Goal: Task Accomplishment & Management: Manage account settings

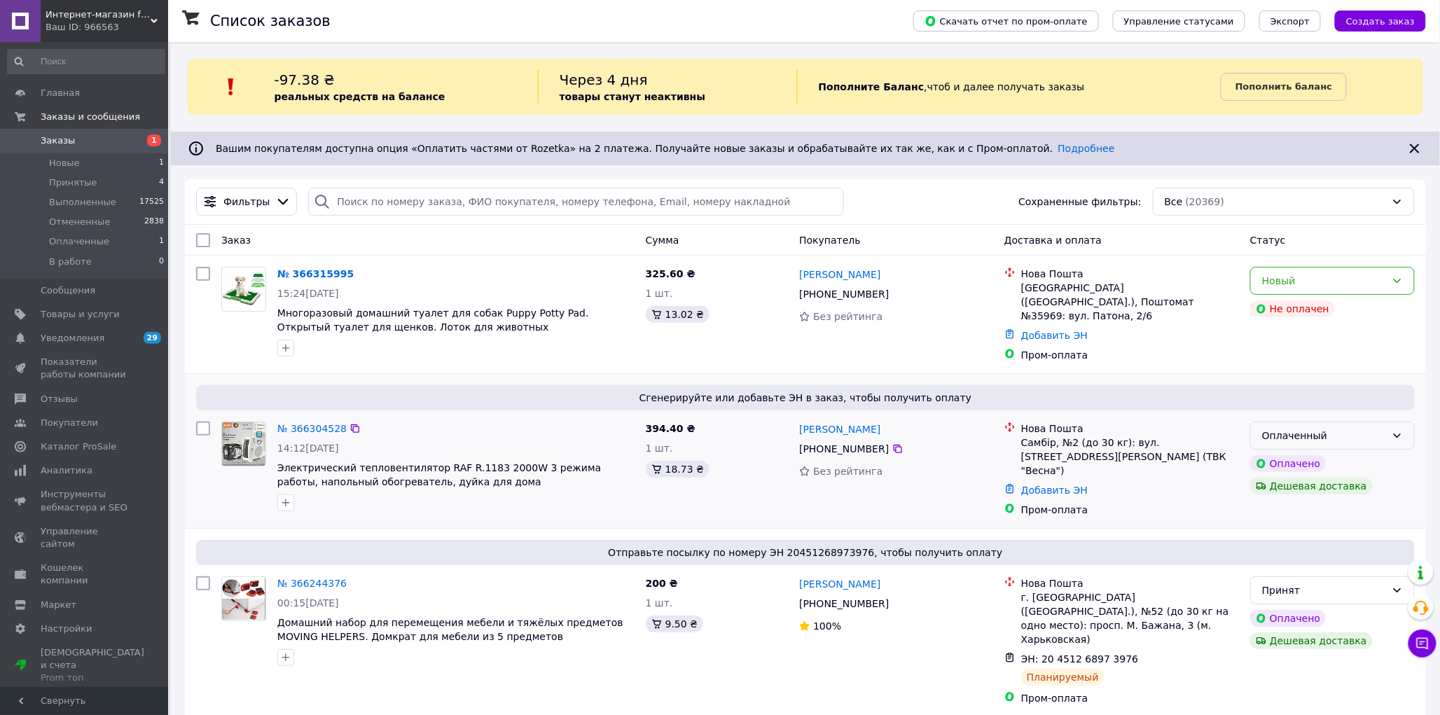
click at [1313, 434] on div "Оплаченный" at bounding box center [1324, 435] width 124 height 15
click at [1312, 466] on li "Принят" at bounding box center [1333, 461] width 163 height 25
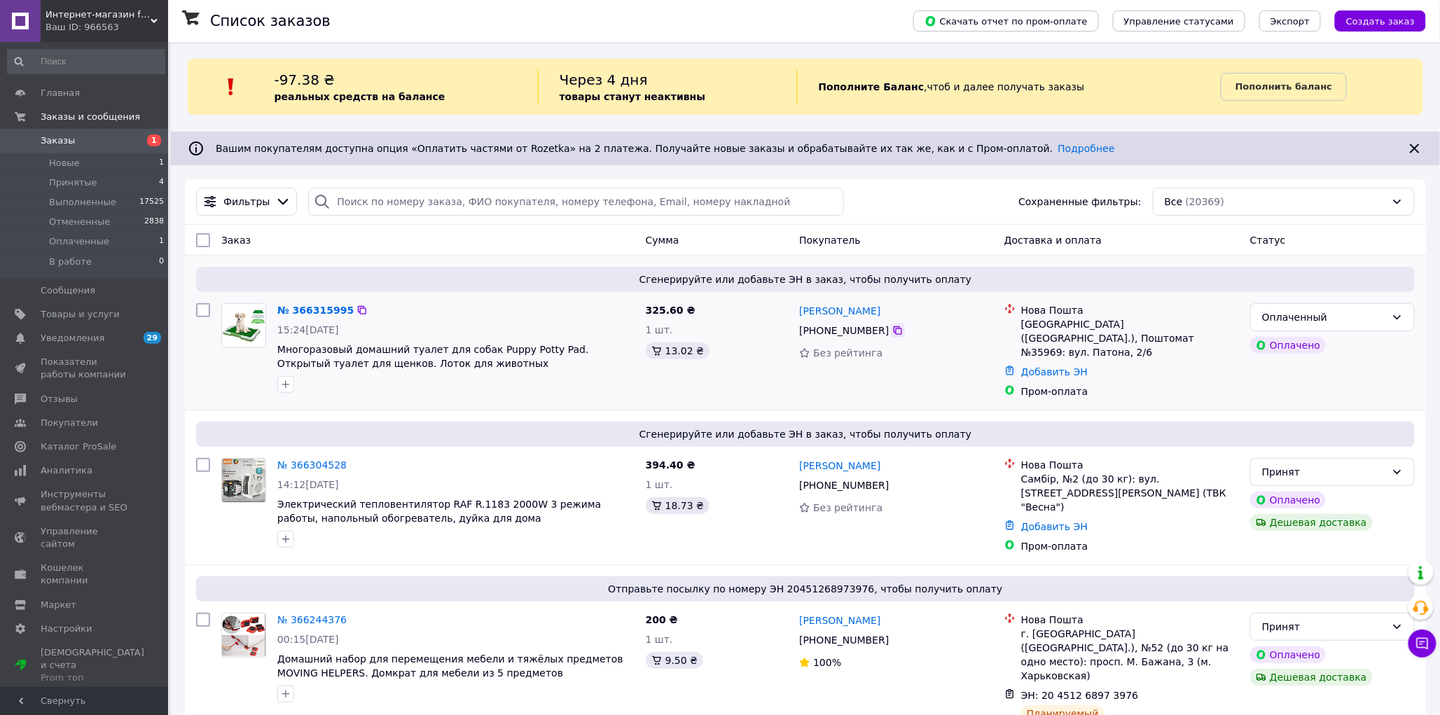
click at [892, 334] on icon at bounding box center [897, 330] width 11 height 11
click at [1168, 362] on div "Добавить ЭН" at bounding box center [1129, 372] width 223 height 20
drag, startPoint x: 1087, startPoint y: 333, endPoint x: 1021, endPoint y: 325, distance: 67.1
click at [1021, 325] on div "Львів (Львівська обл.), Поштомат №35969: вул. Патона, 2/6" at bounding box center [1130, 338] width 218 height 42
copy div "Львів (Львівська обл.), Поштомат №35969: вул. Патона, 2/6"
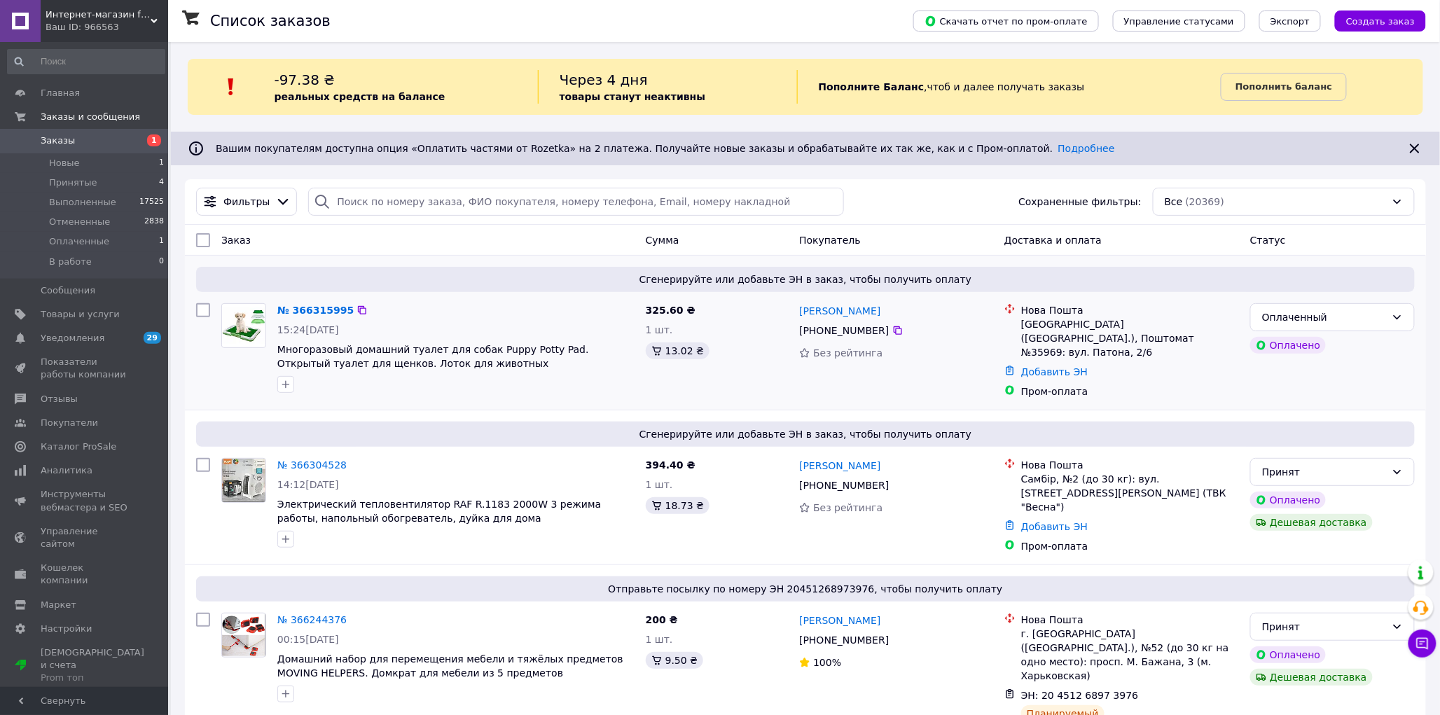
click at [1173, 362] on div "Добавить ЭН" at bounding box center [1129, 372] width 223 height 20
drag, startPoint x: 277, startPoint y: 351, endPoint x: 478, endPoint y: 351, distance: 201.0
copy span "Многоразовый домашний туалет для собак"
click at [1280, 312] on div "Оплаченный" at bounding box center [1324, 317] width 124 height 15
click at [1282, 349] on li "Принят" at bounding box center [1333, 348] width 163 height 25
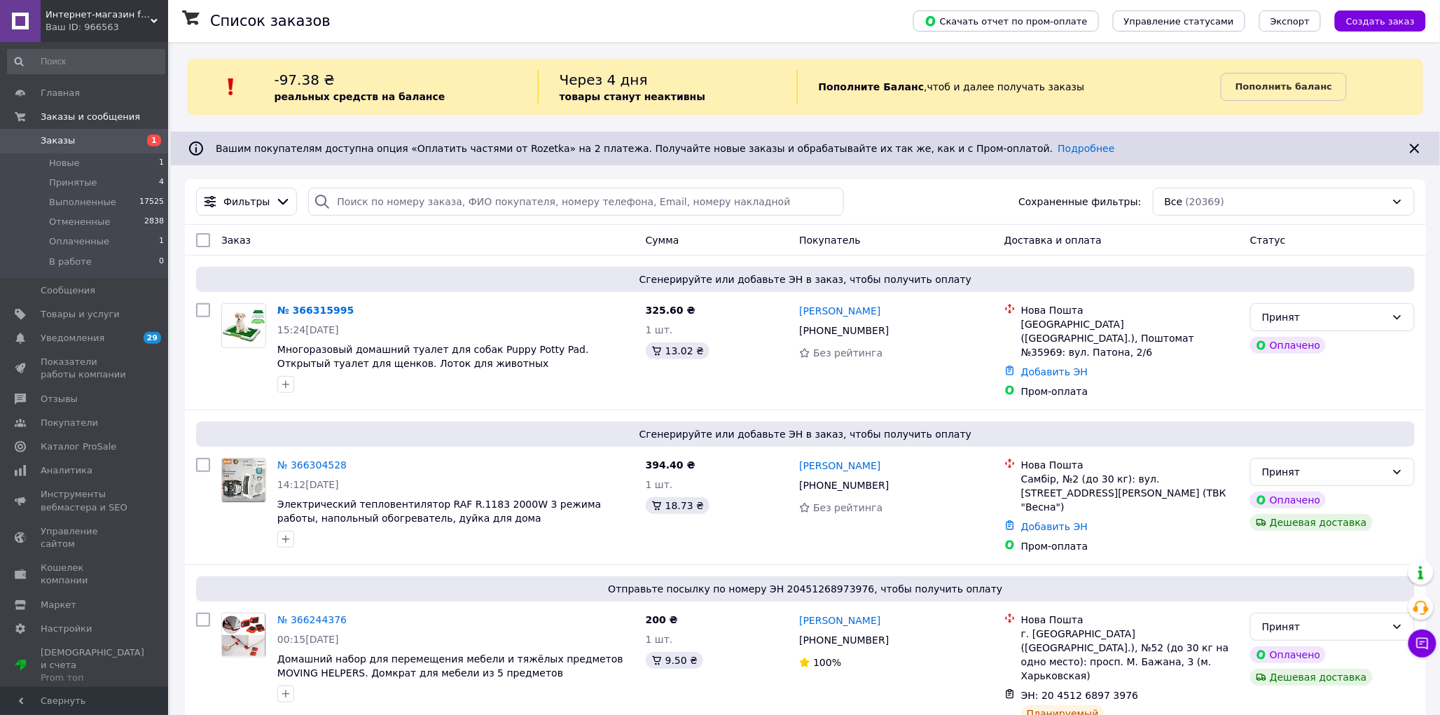
click at [99, 133] on link "Заказы 1" at bounding box center [86, 141] width 172 height 24
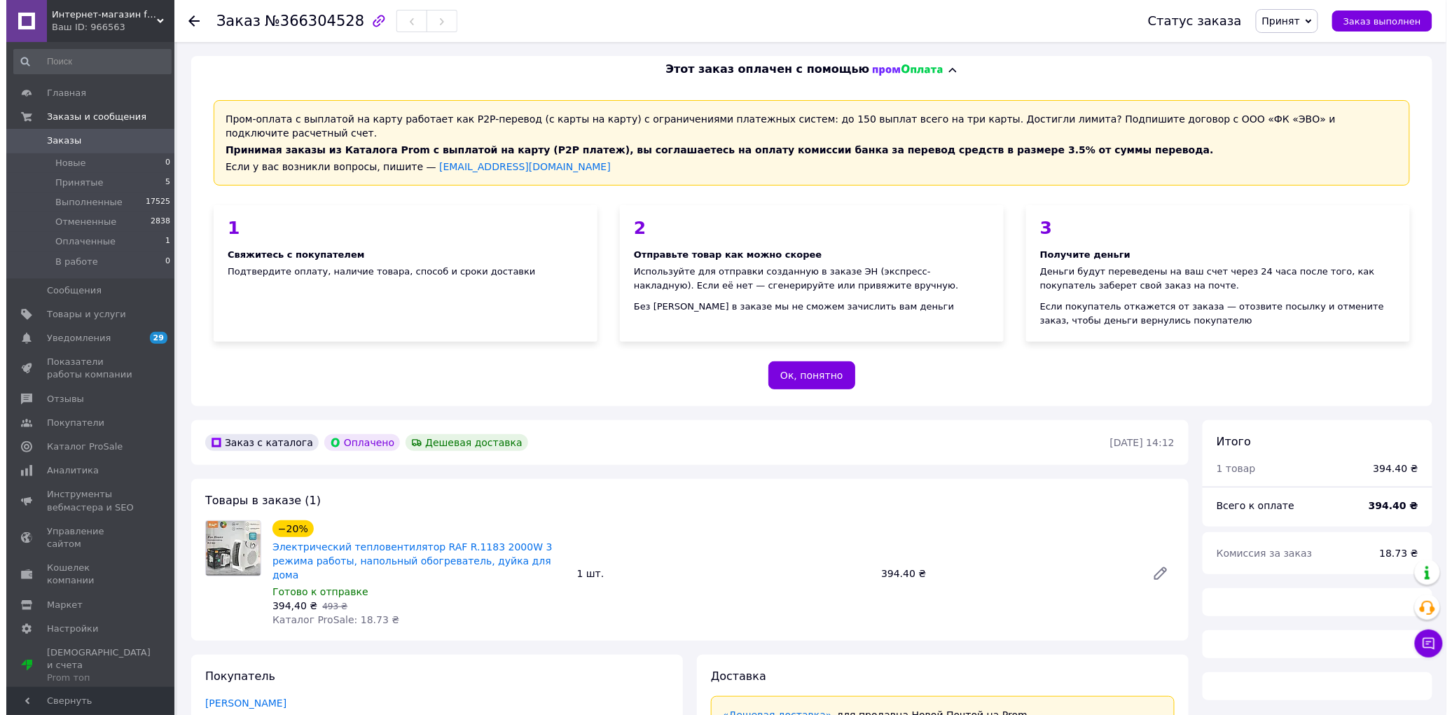
scroll to position [389, 0]
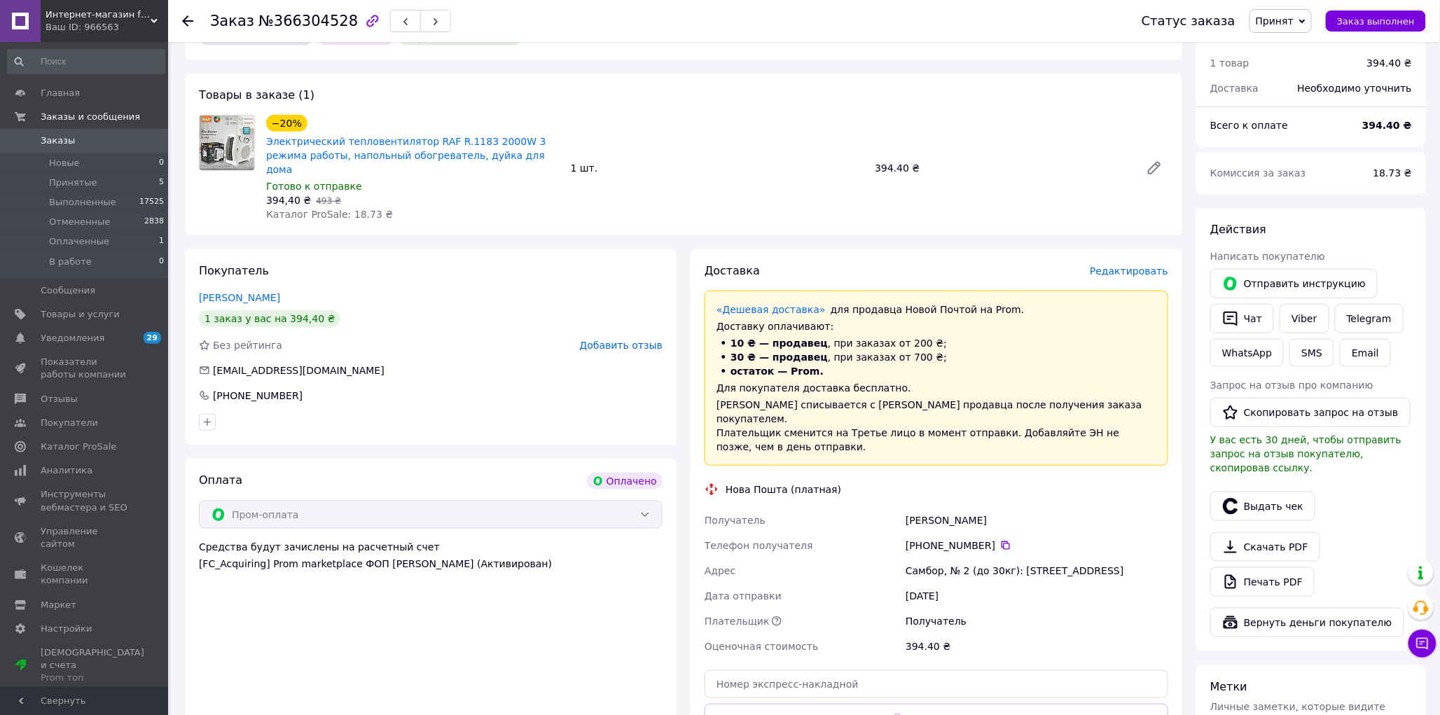
click at [1137, 249] on div "Доставка Редактировать «Дешевая доставка»   для продавца Новой Почтой на Prom. …" at bounding box center [937, 528] width 492 height 559
click at [1138, 265] on span "Редактировать" at bounding box center [1129, 270] width 78 height 11
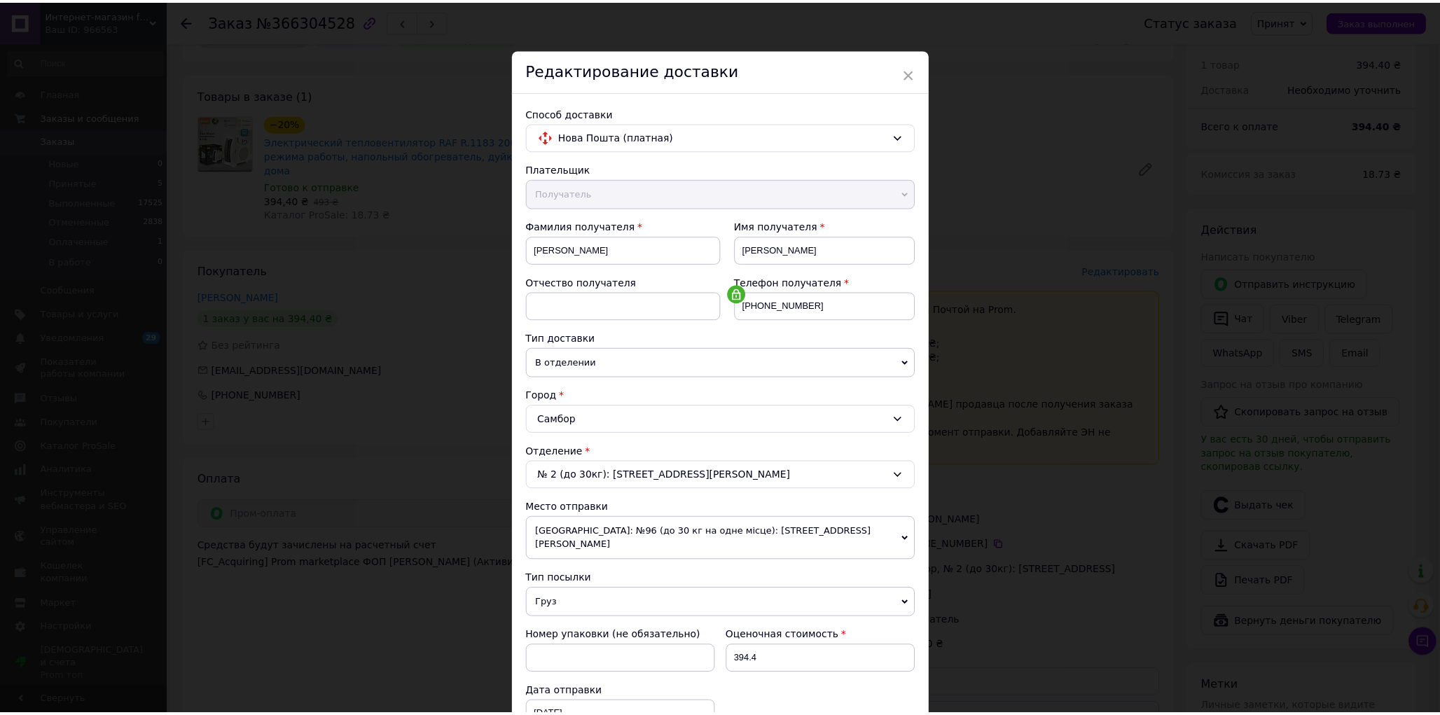
scroll to position [373, 0]
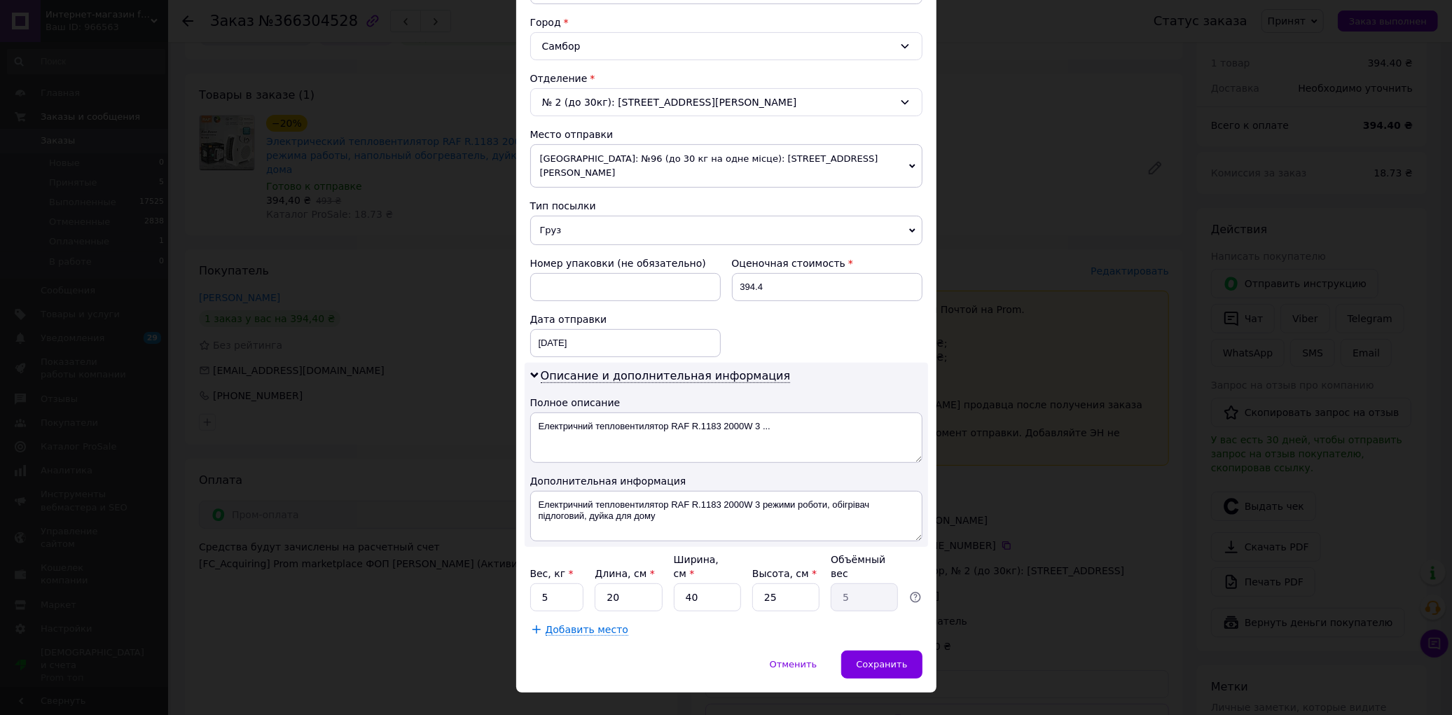
click at [1098, 174] on div "× Редактирование доставки Способ доставки Нова Пошта (платная) Плательщик Получ…" at bounding box center [726, 357] width 1452 height 715
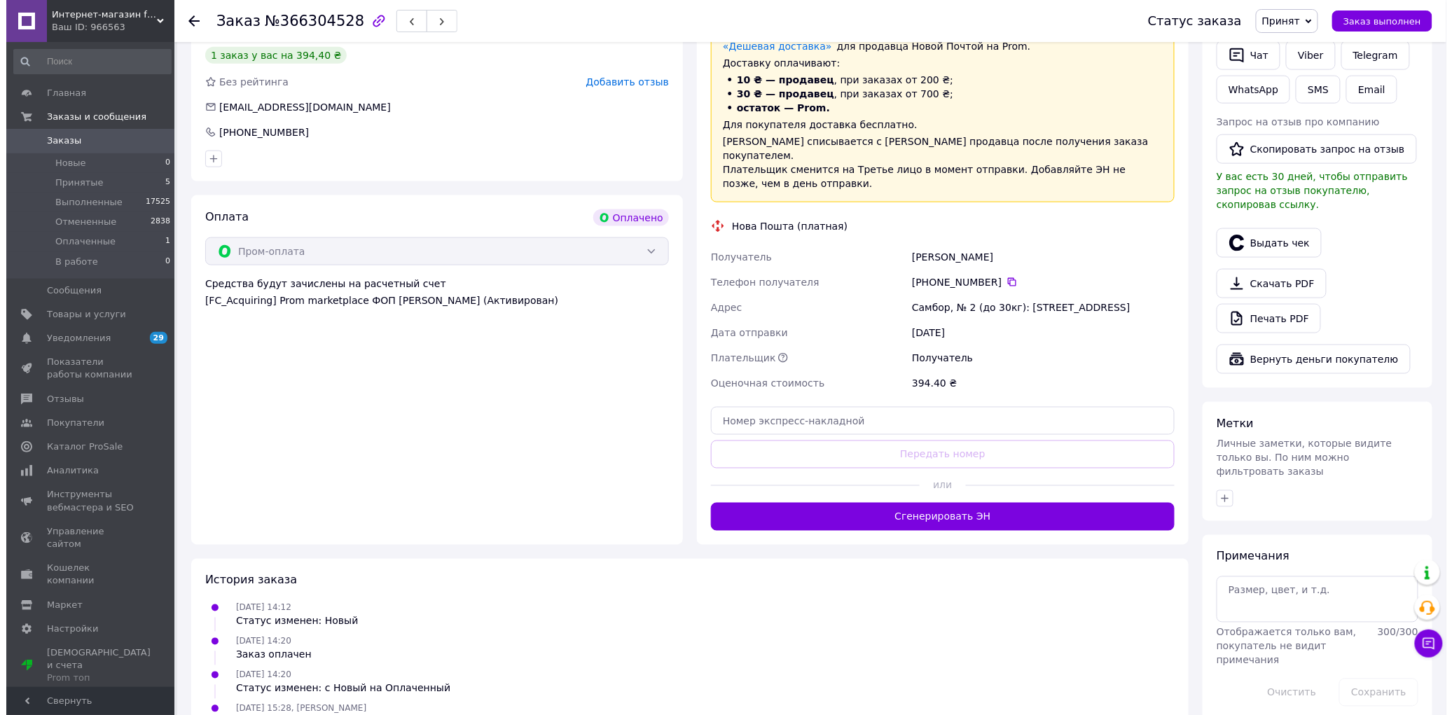
scroll to position [418, 0]
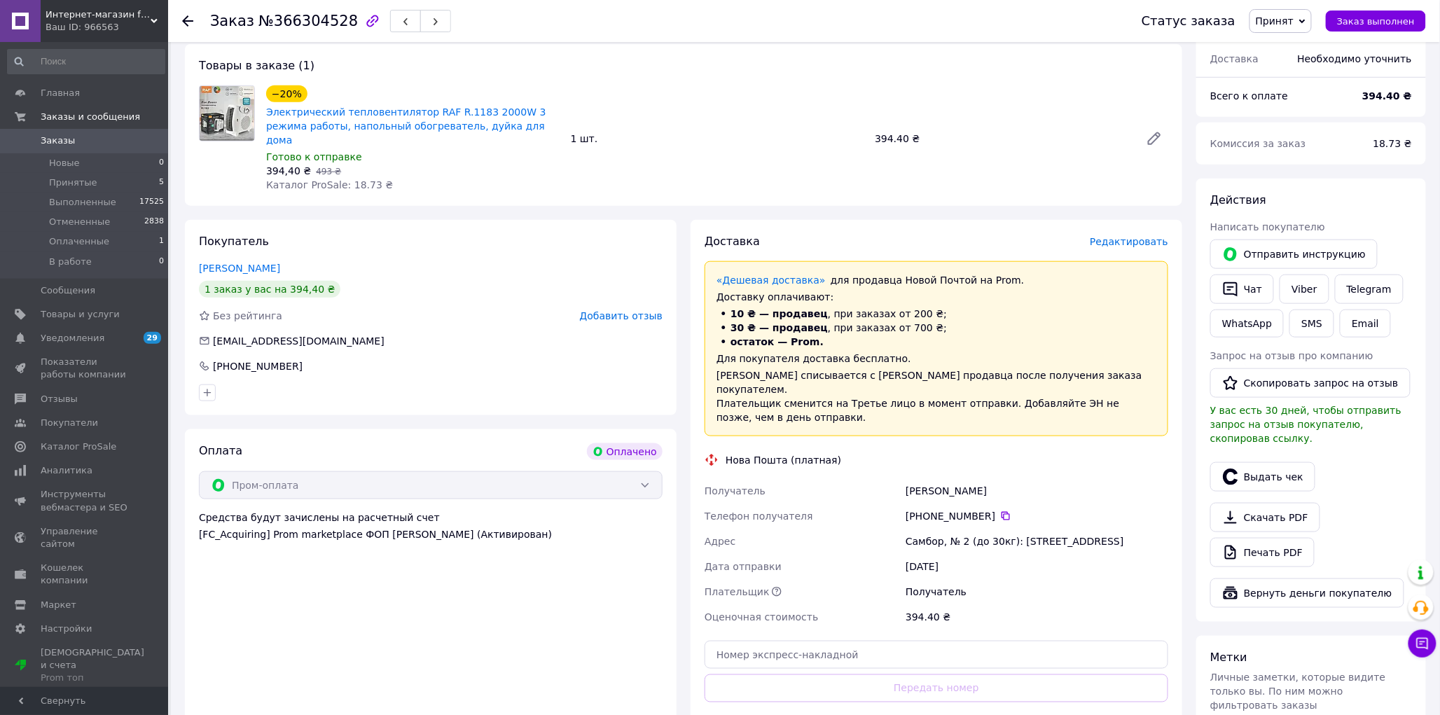
click at [1138, 236] on span "Редактировать" at bounding box center [1129, 241] width 78 height 11
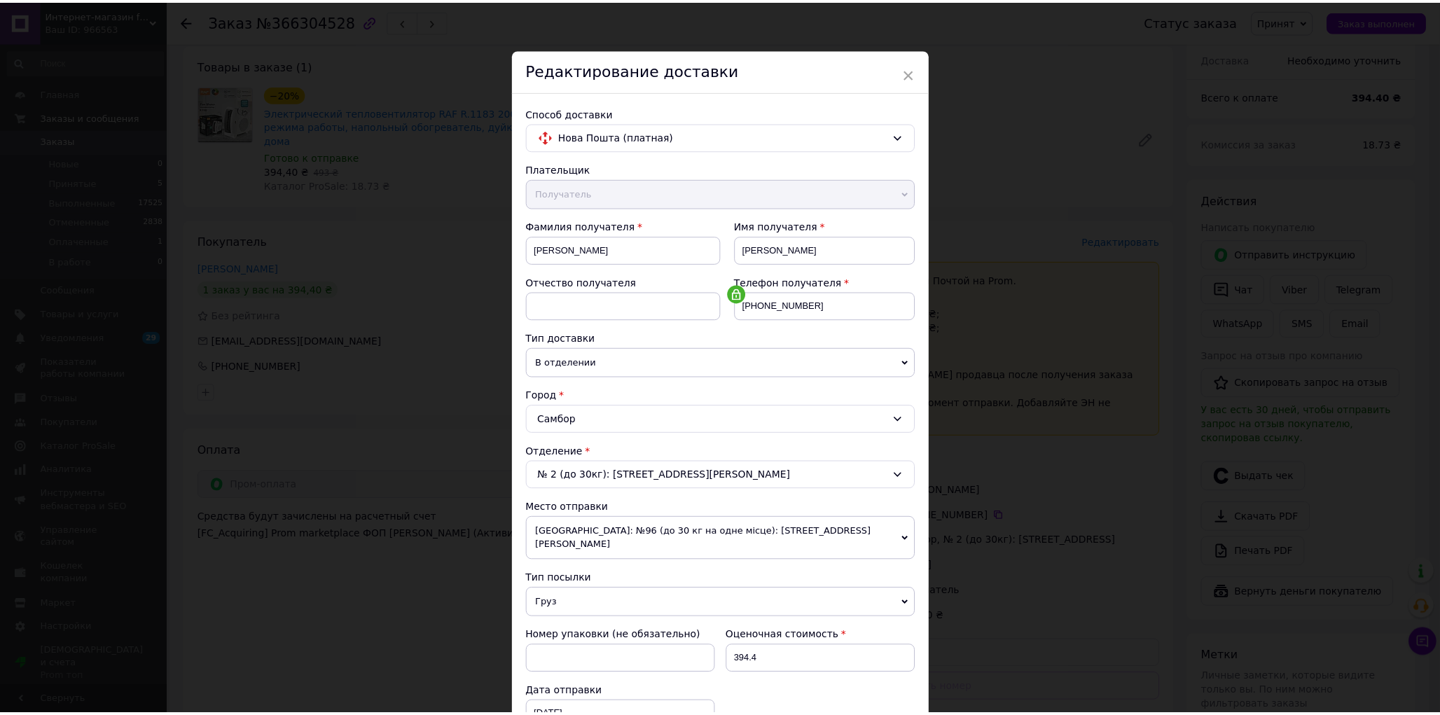
scroll to position [216, 0]
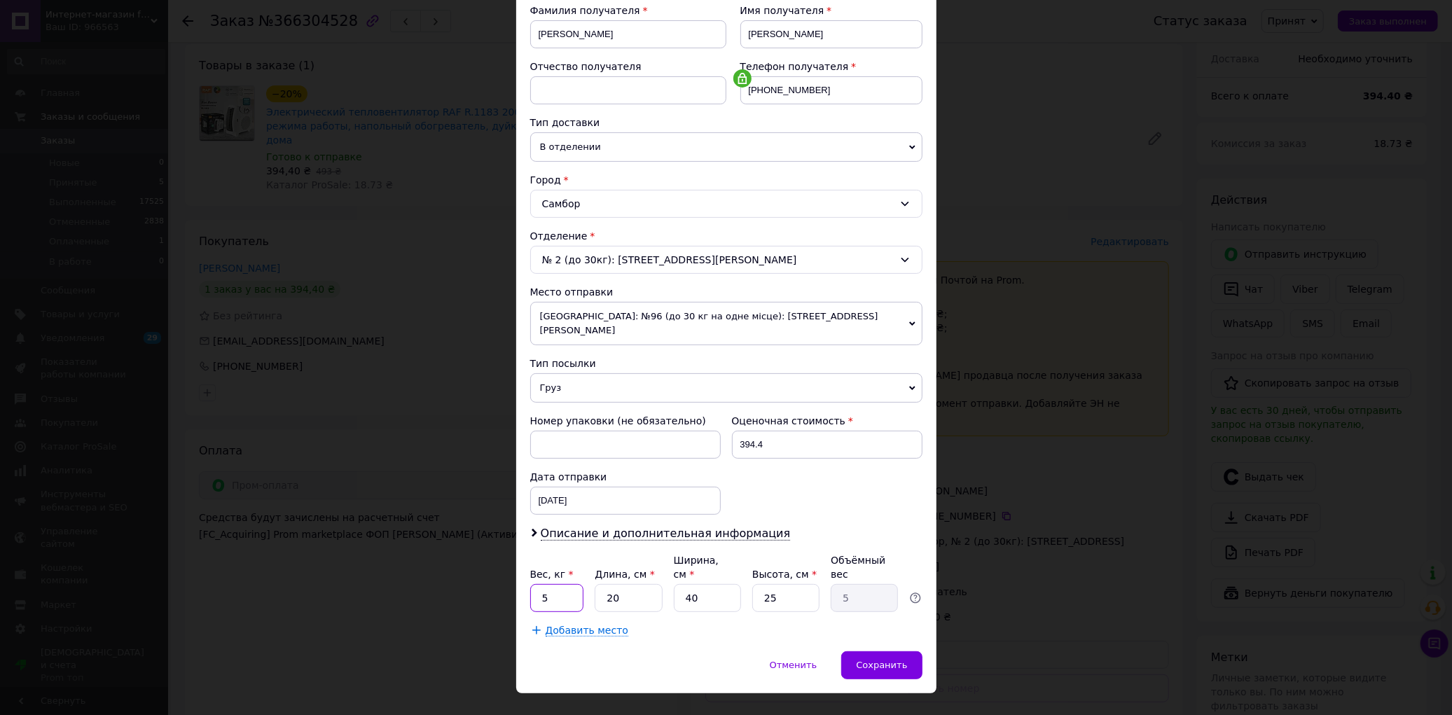
drag, startPoint x: 546, startPoint y: 576, endPoint x: 531, endPoint y: 576, distance: 15.4
click at [531, 584] on input "5" at bounding box center [557, 598] width 54 height 28
type input "2"
type input "0.25"
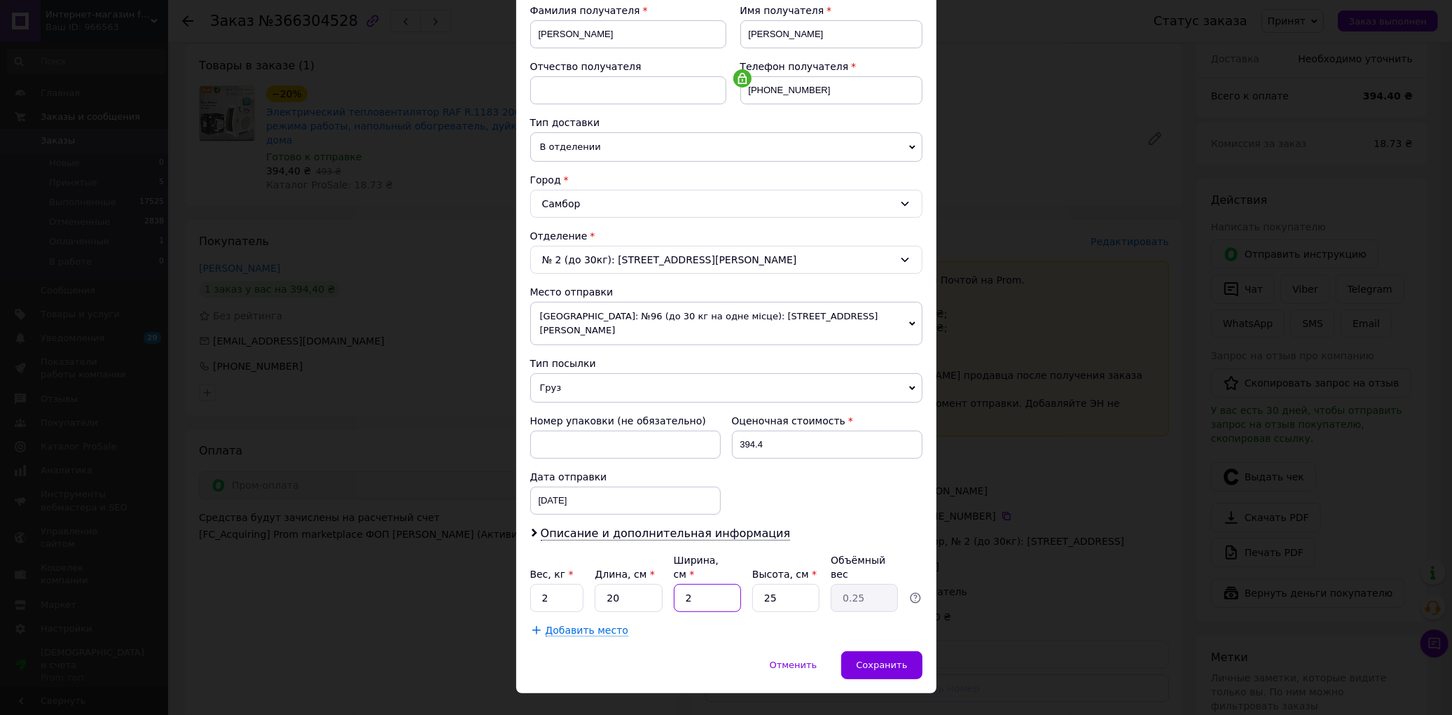
type input "20"
type input "2.5"
type input "20"
type input "2"
type input "0.2"
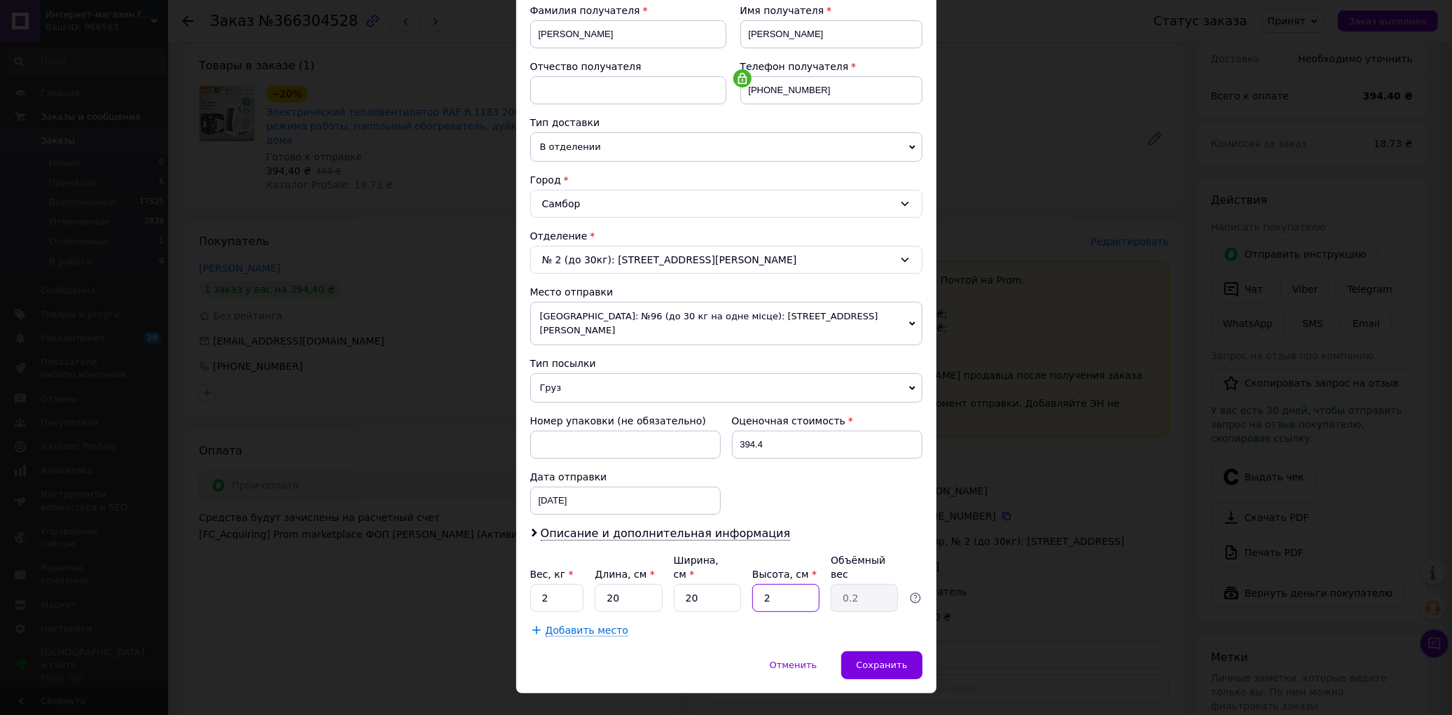
type input "20"
type input "2"
type input "20"
click at [899, 660] on span "Сохранить" at bounding box center [881, 665] width 51 height 11
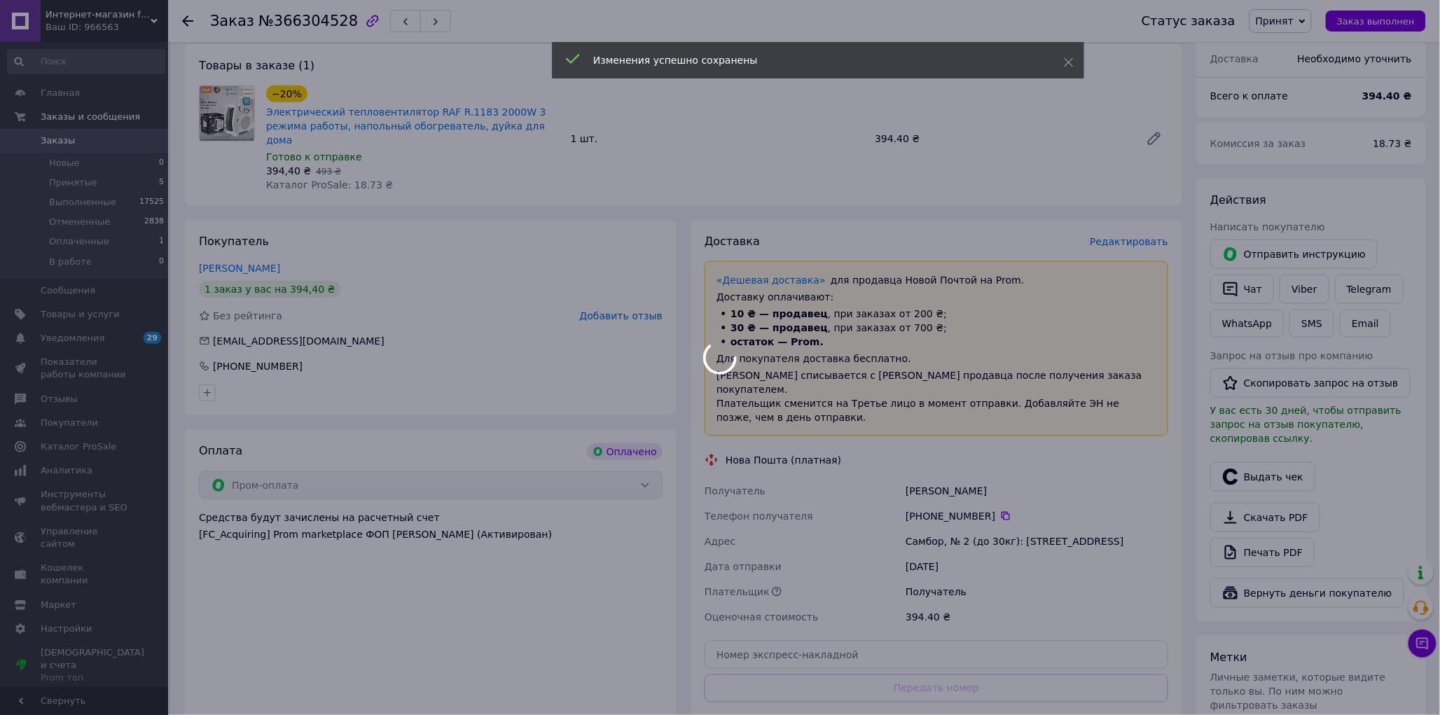
scroll to position [652, 0]
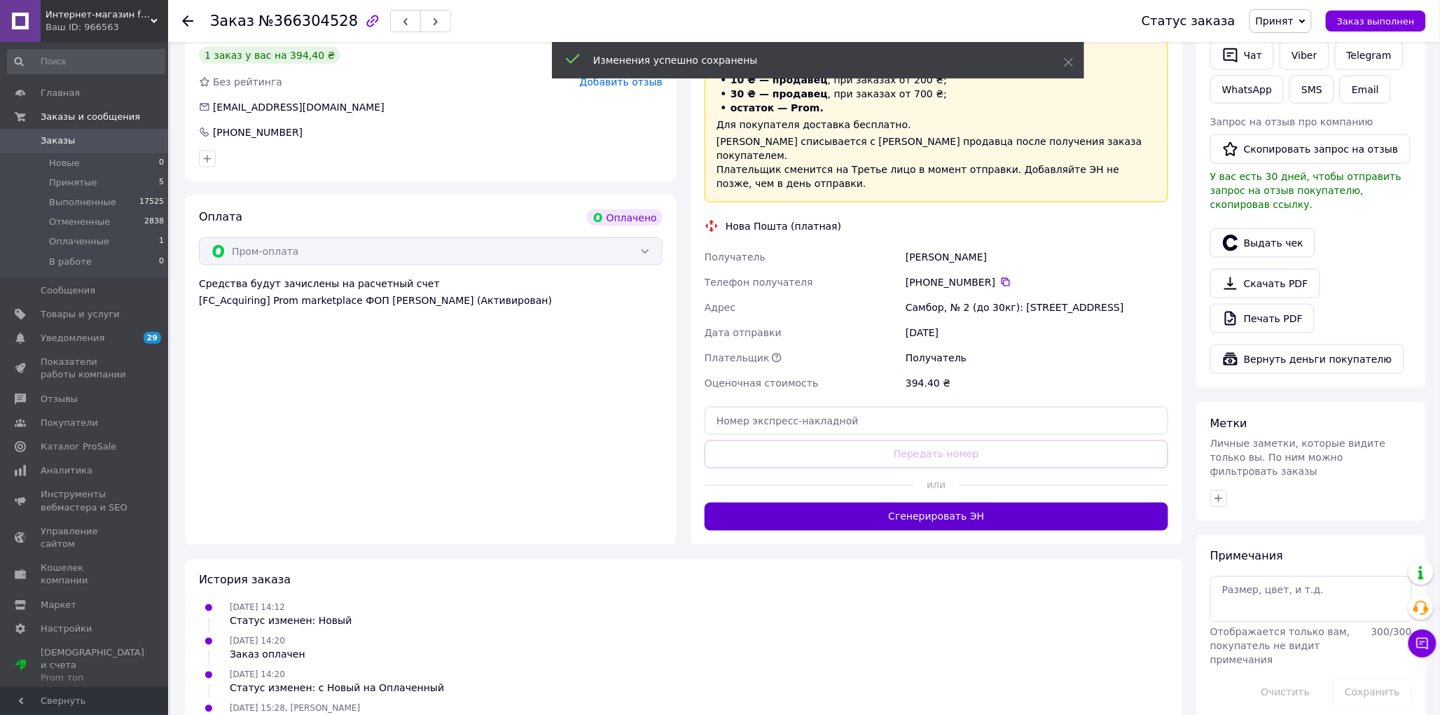
click at [1014, 503] on button "Сгенерировать ЭН" at bounding box center [937, 517] width 464 height 28
click at [319, 25] on span "№366304528" at bounding box center [307, 21] width 99 height 17
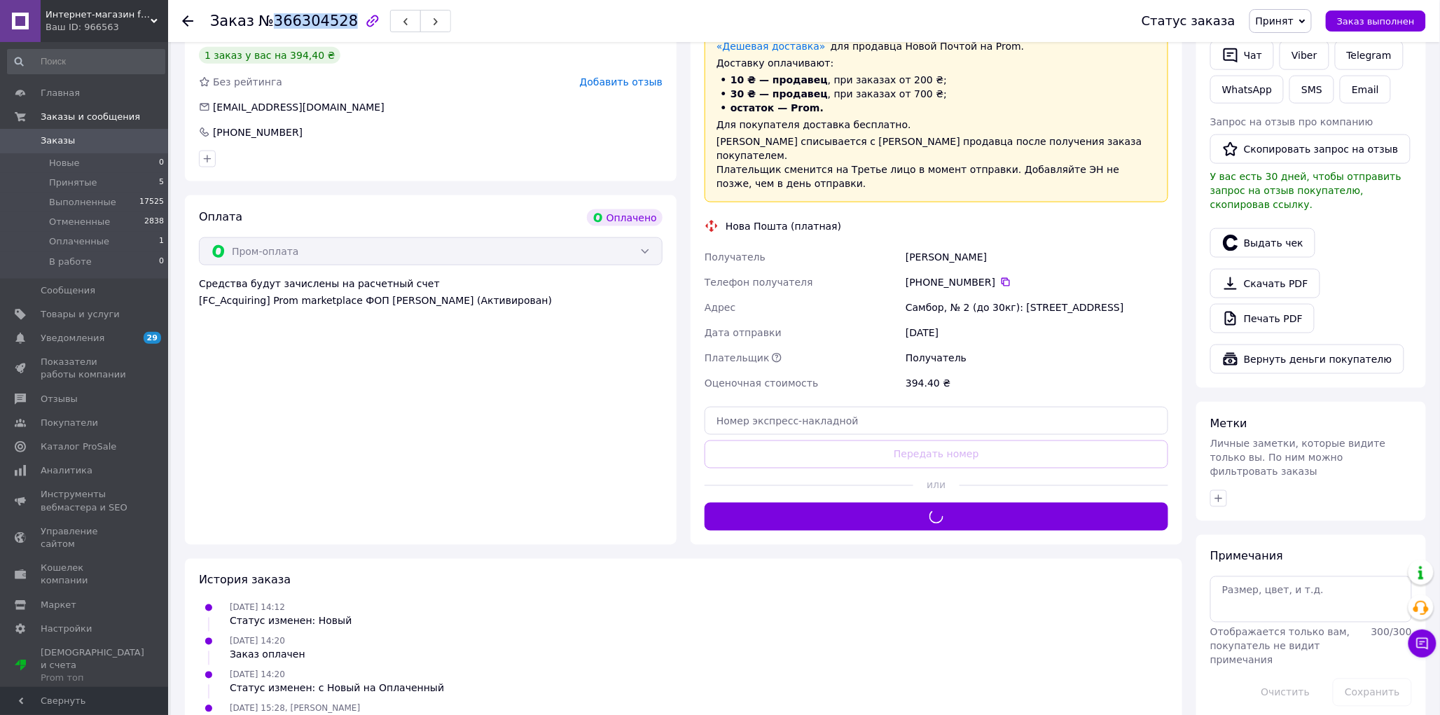
click at [319, 25] on span "№366304528" at bounding box center [307, 21] width 99 height 17
copy span "366304528"
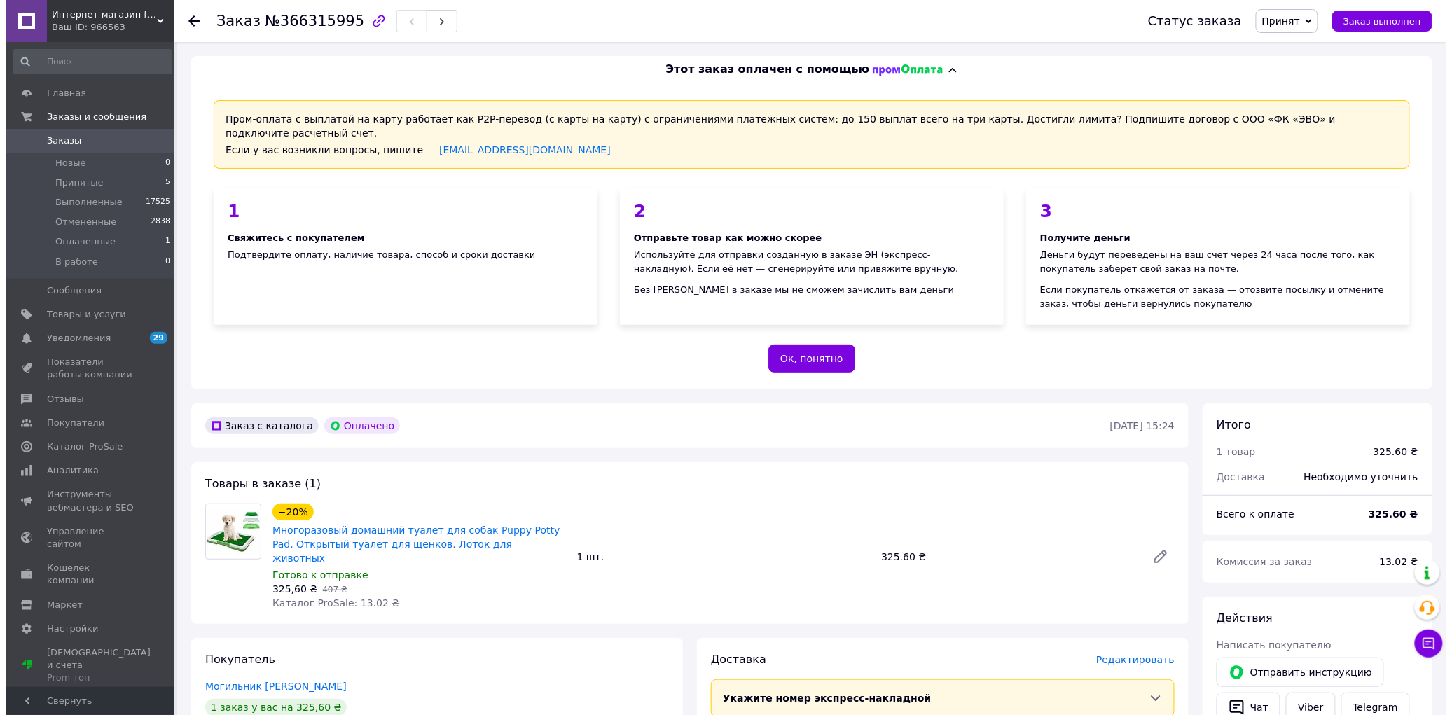
scroll to position [233, 0]
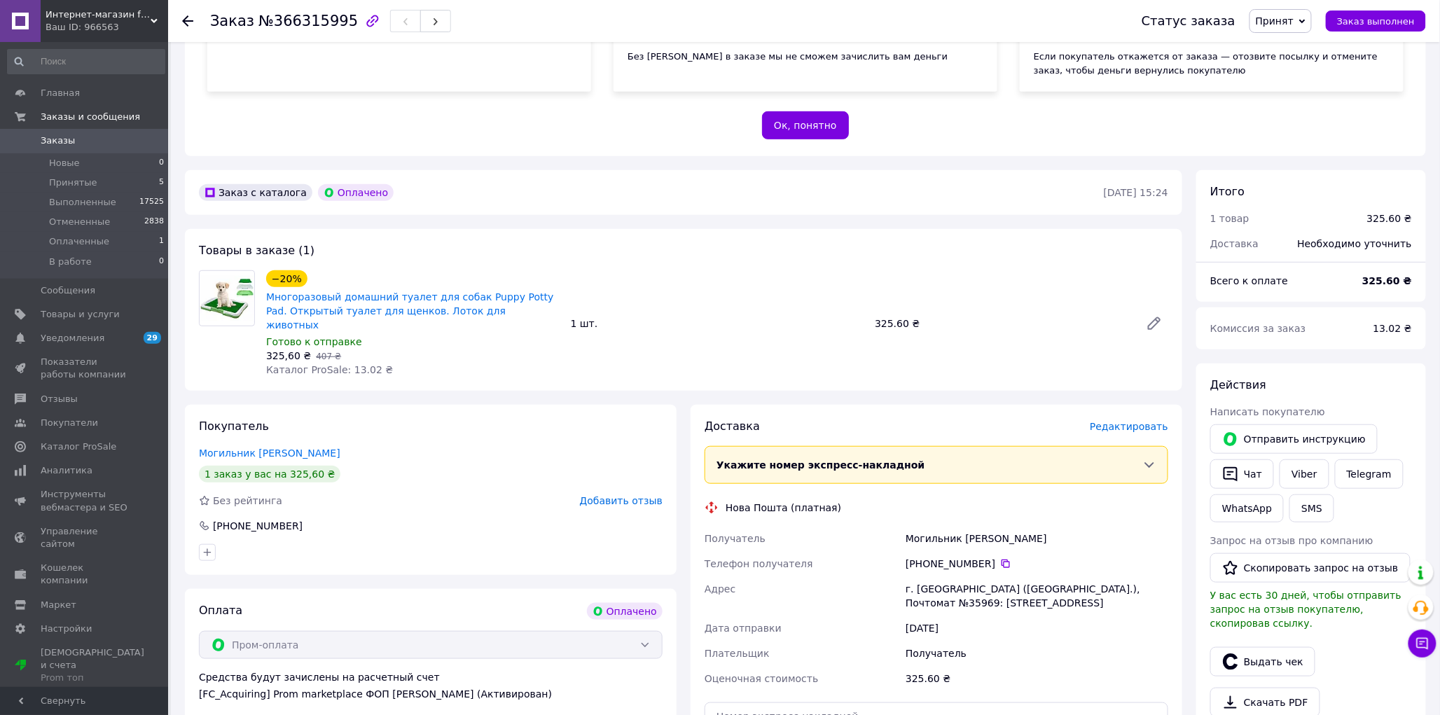
click at [1152, 421] on span "Редактировать" at bounding box center [1129, 426] width 78 height 11
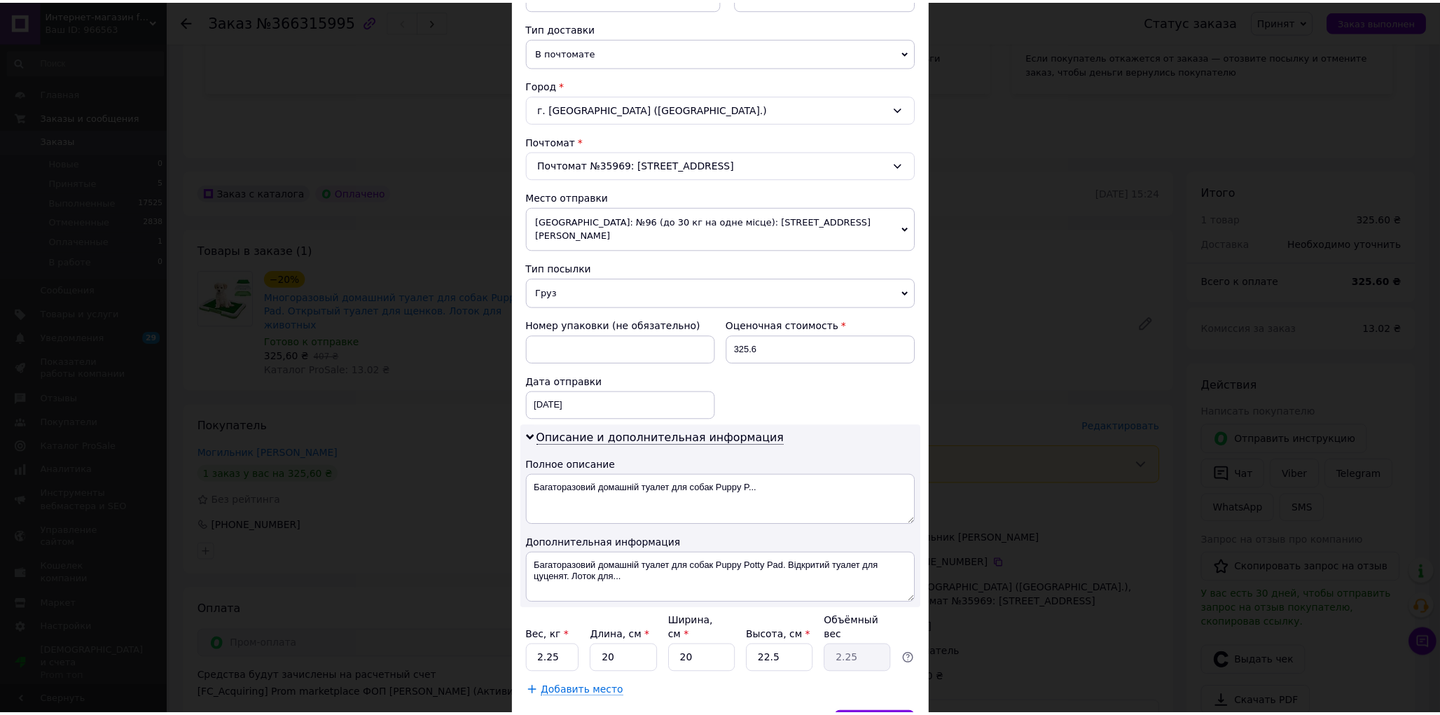
scroll to position [373, 0]
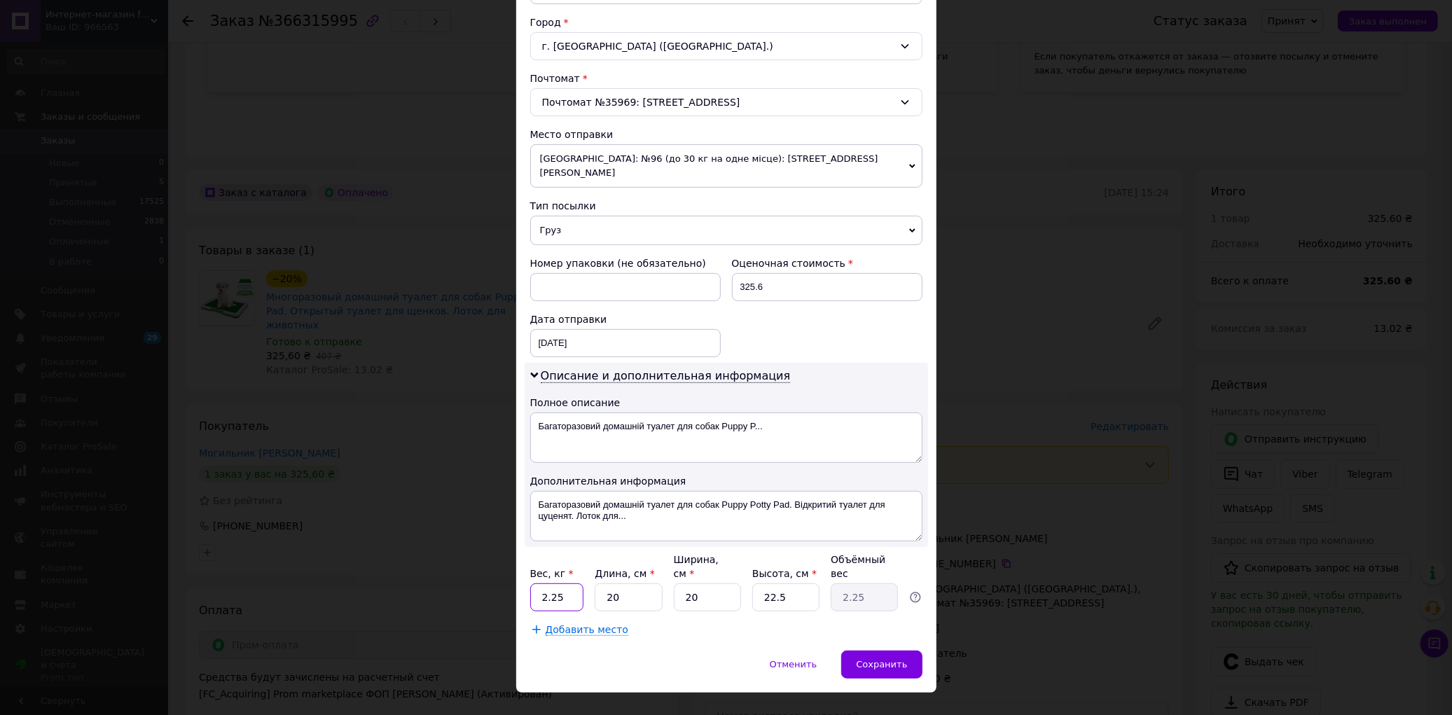
click at [530, 583] on input "2.25" at bounding box center [557, 597] width 54 height 28
type input "3"
drag, startPoint x: 622, startPoint y: 565, endPoint x: 597, endPoint y: 569, distance: 25.6
click at [597, 583] on input "20" at bounding box center [628, 597] width 67 height 28
drag, startPoint x: 719, startPoint y: 576, endPoint x: 683, endPoint y: 572, distance: 36.0
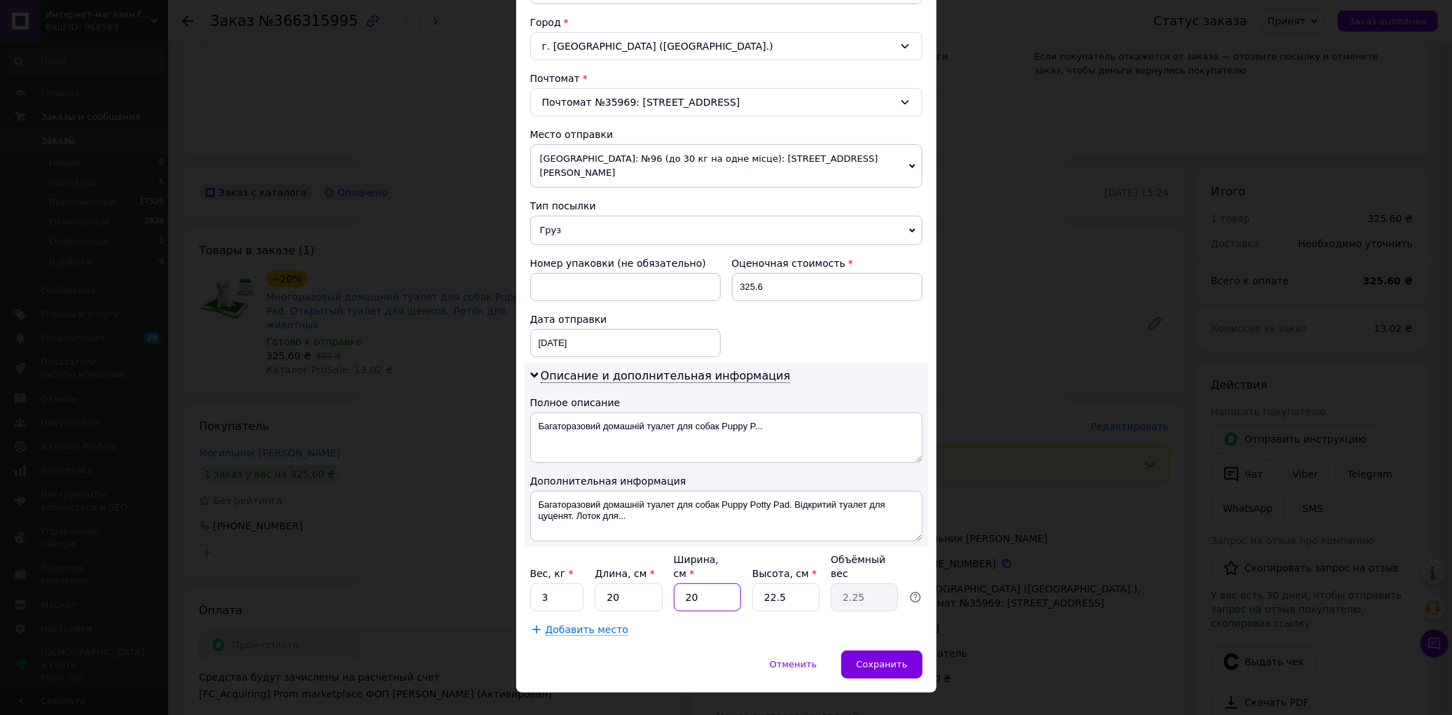
click at [683, 583] on input "20" at bounding box center [707, 597] width 67 height 28
type input "2"
type input "0.23"
type input "24"
type input "2.7"
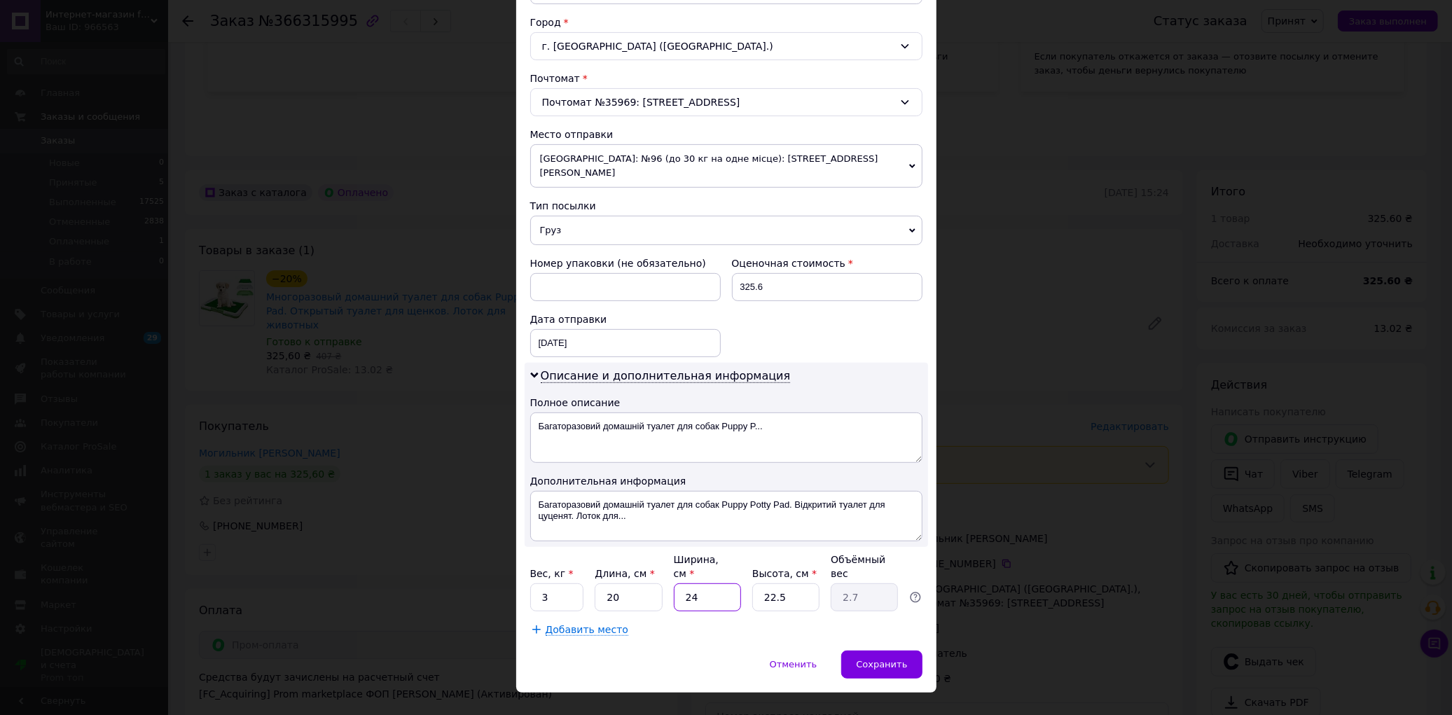
type input "24"
drag, startPoint x: 787, startPoint y: 570, endPoint x: 749, endPoint y: 570, distance: 37.8
click at [749, 570] on div "Вес, кг * 3 Длина, см * 20 Ширина, см * 24 Высота, см * 22.5 Объёмный вес 2.7" at bounding box center [726, 582] width 392 height 59
type input "2"
type input "0.24"
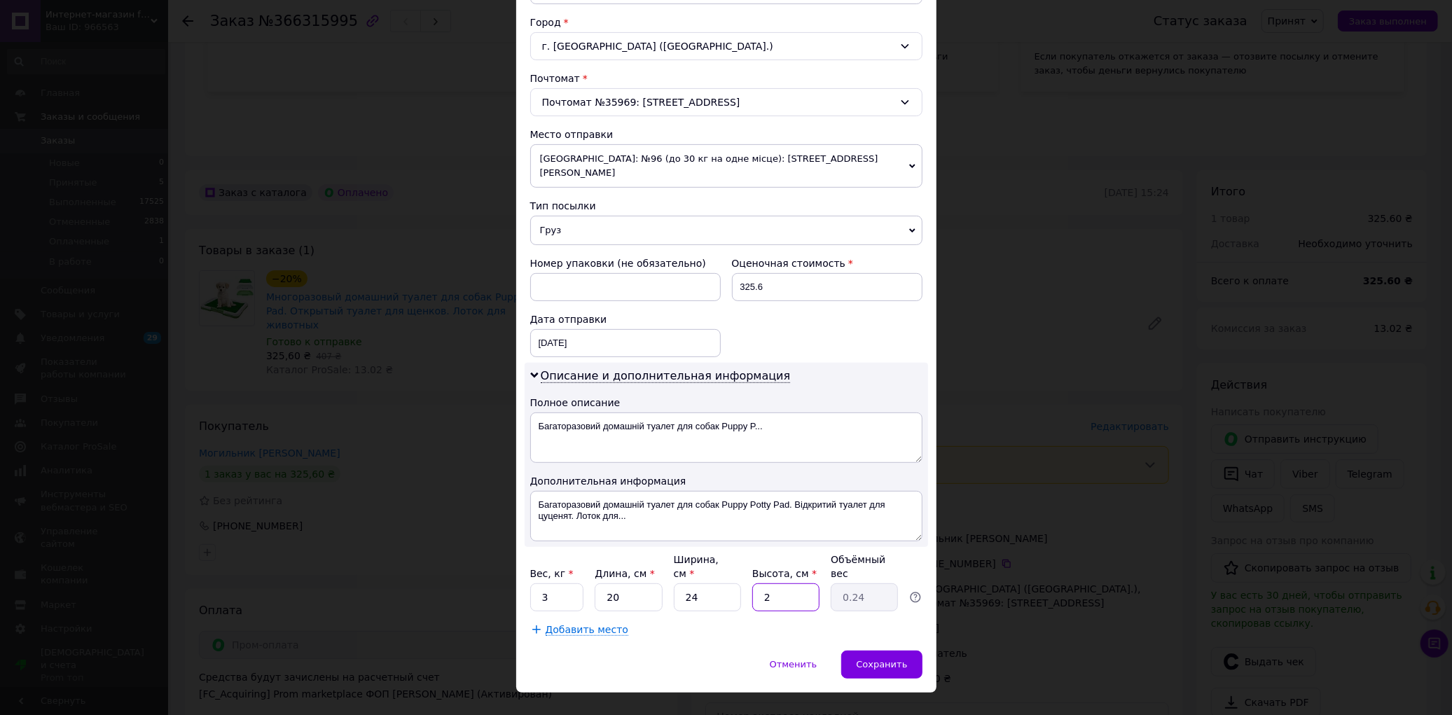
type input "25"
type input "3"
type input "25"
click at [905, 659] on span "Сохранить" at bounding box center [881, 664] width 51 height 11
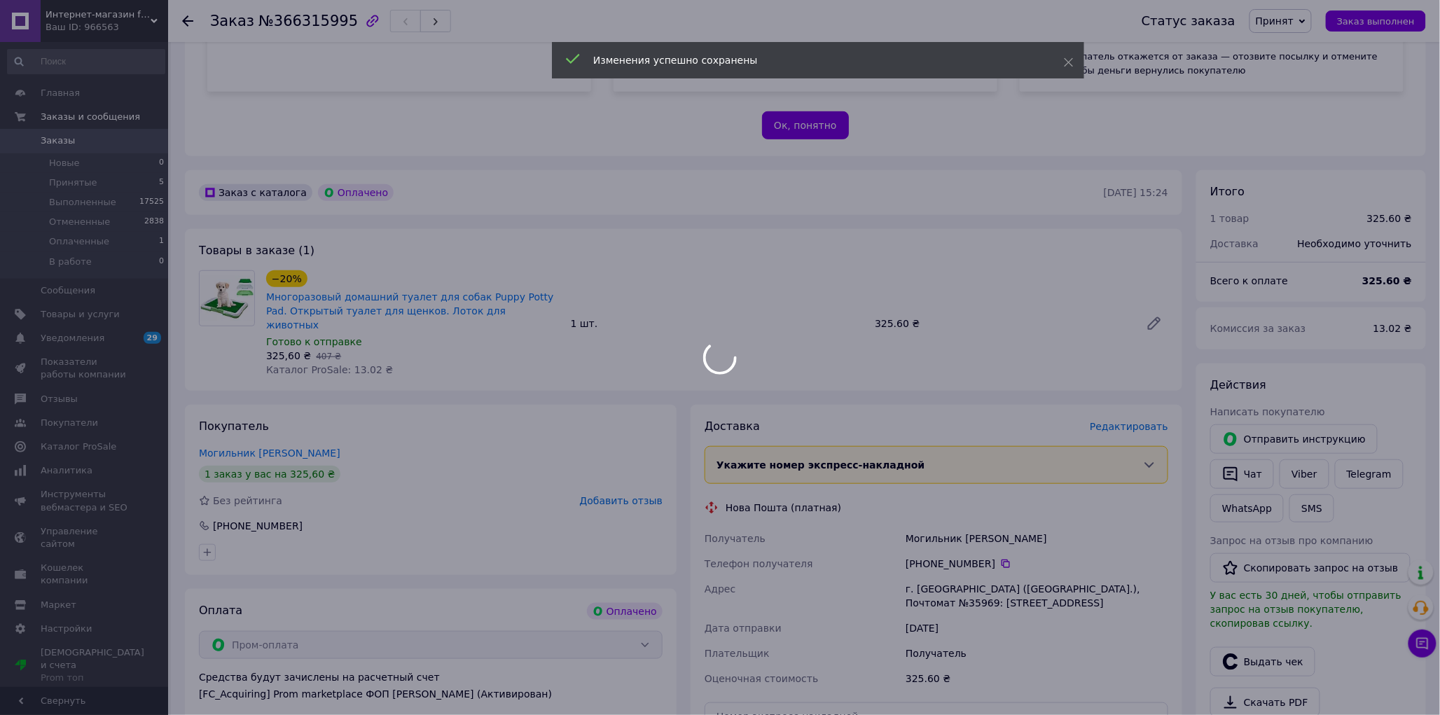
scroll to position [622, 0]
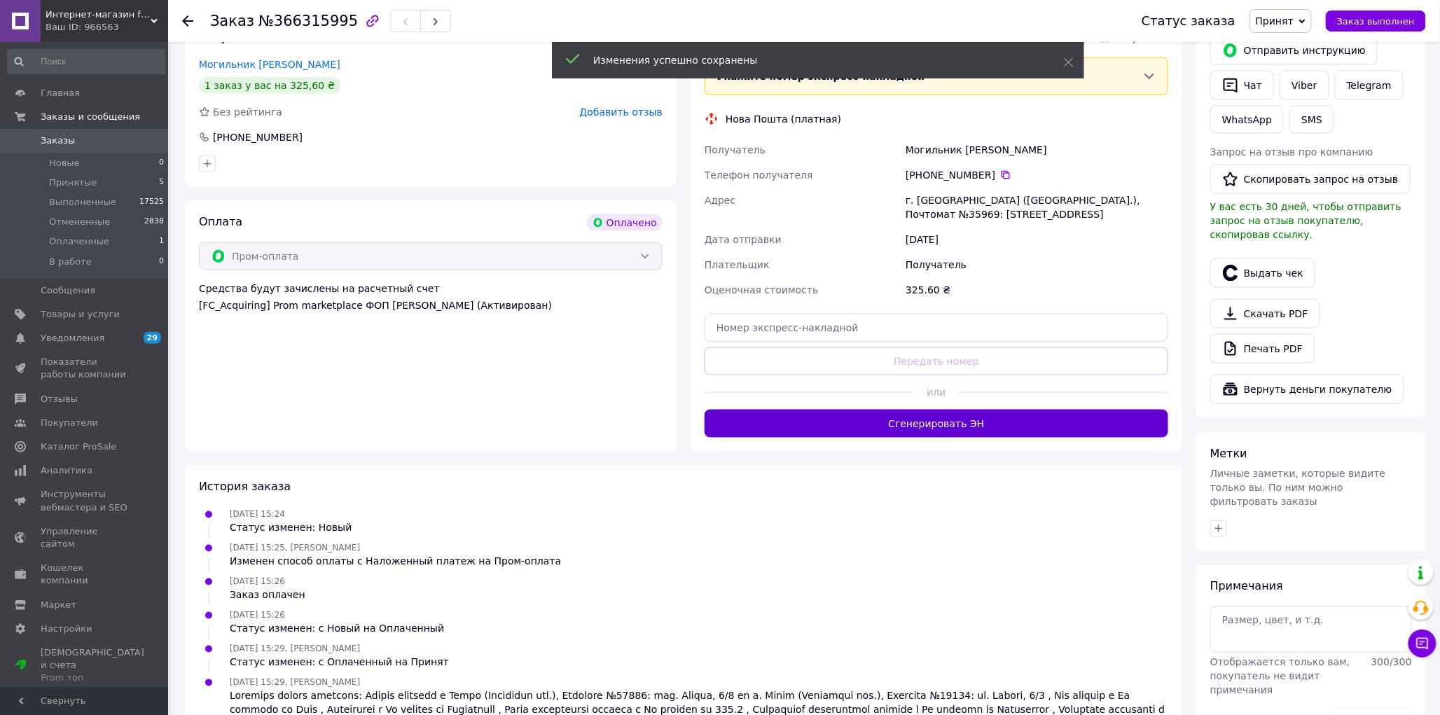
click at [1035, 410] on button "Сгенерировать ЭН" at bounding box center [937, 424] width 464 height 28
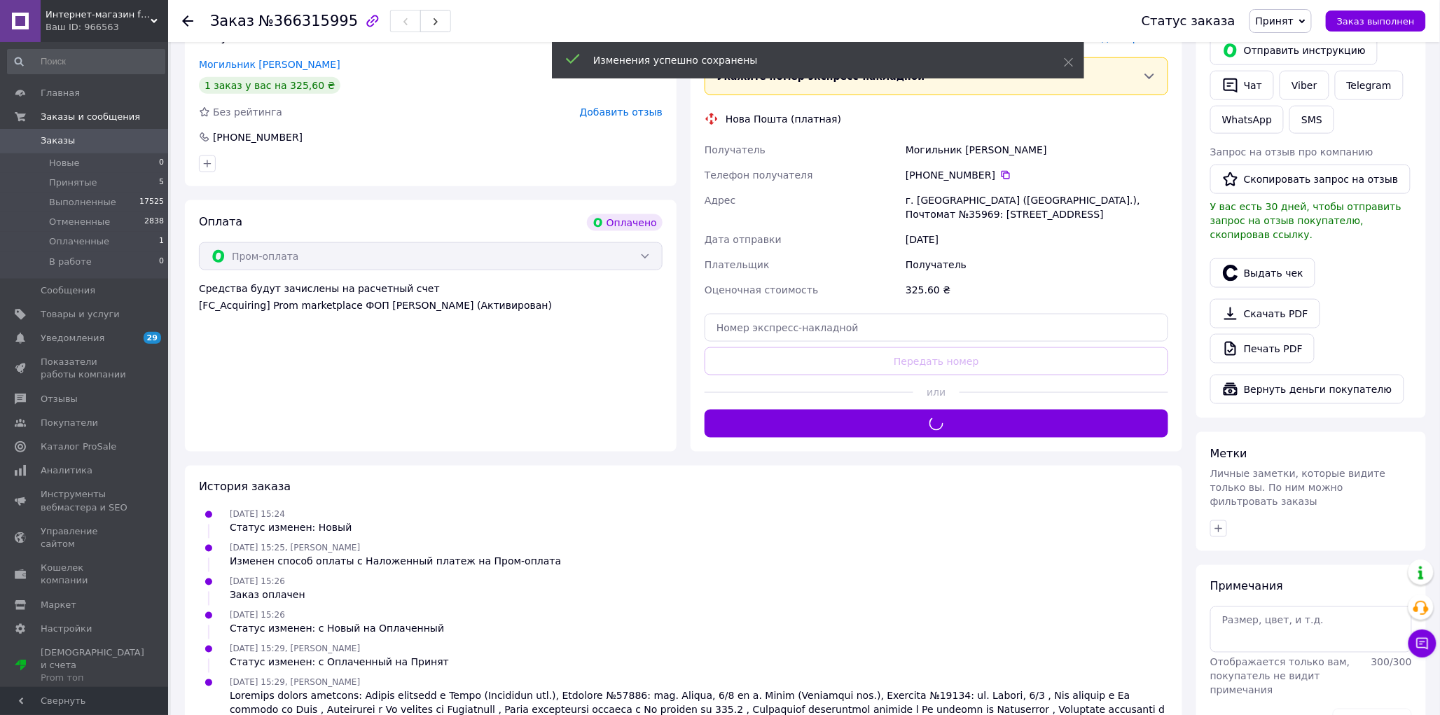
click at [302, 23] on span "№366315995" at bounding box center [307, 21] width 99 height 17
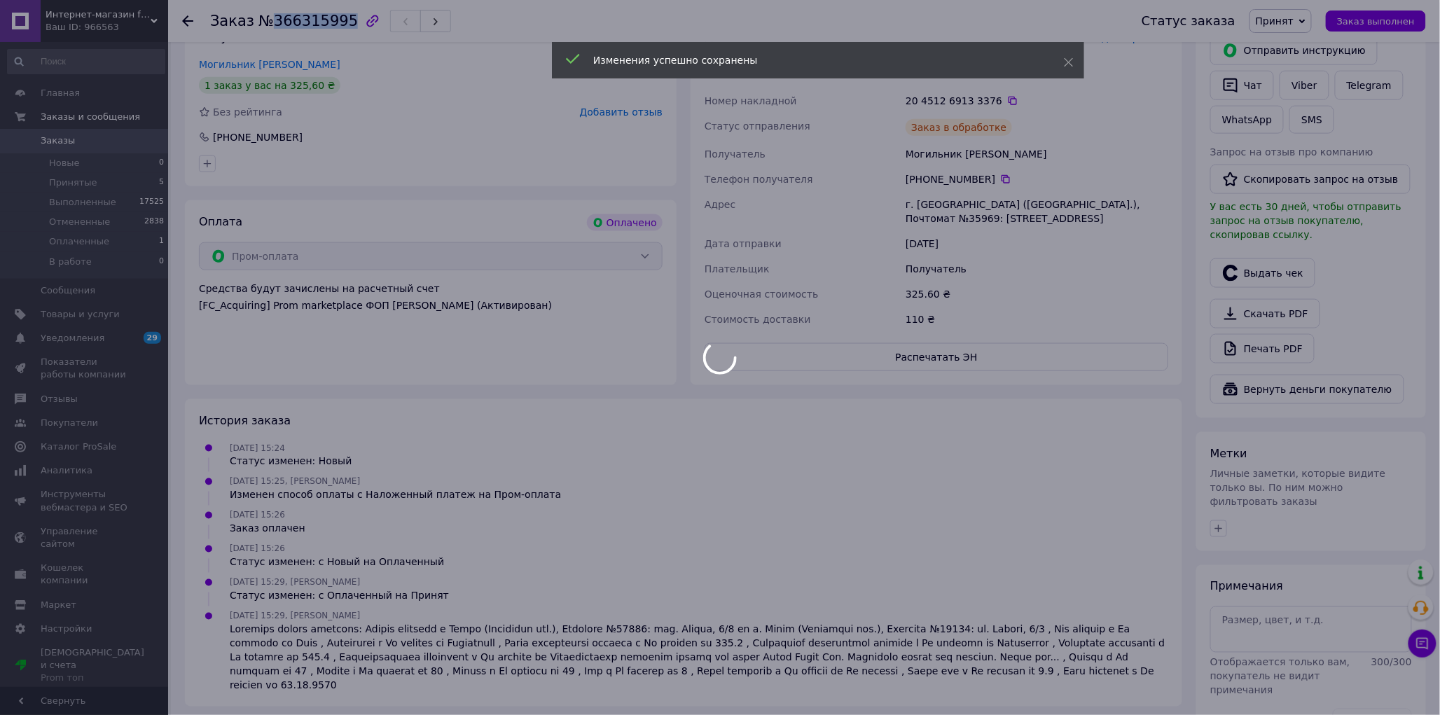
copy span "366315995"
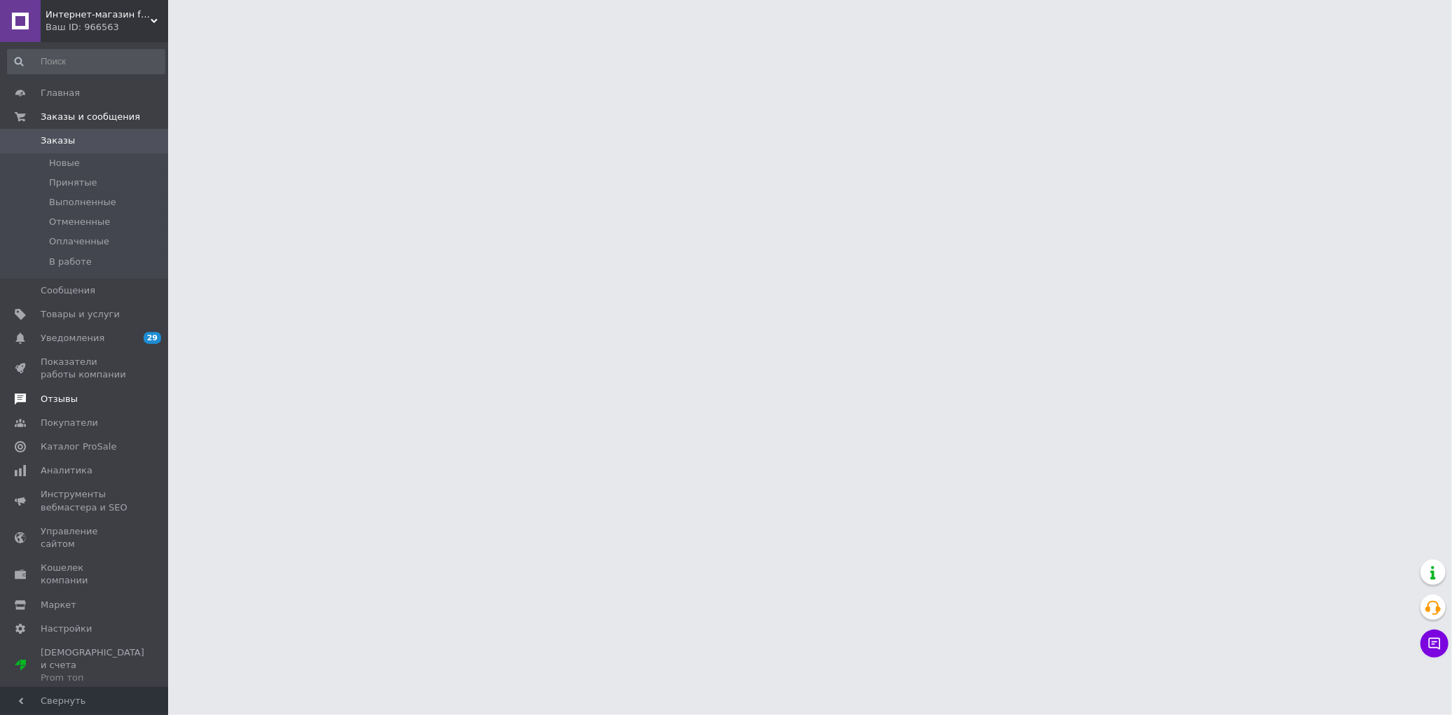
click at [56, 403] on span "Отзывы" at bounding box center [59, 399] width 37 height 13
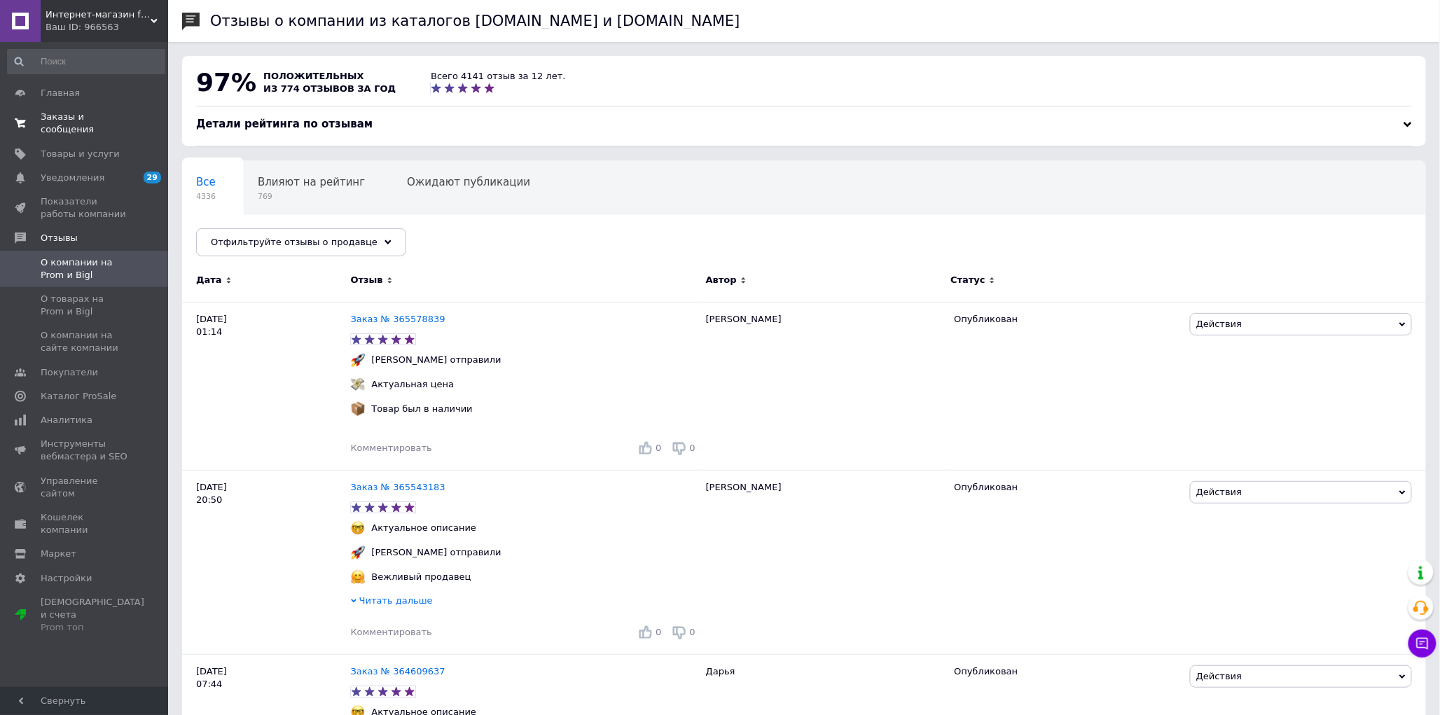
click at [106, 114] on span "Заказы и сообщения" at bounding box center [85, 123] width 89 height 25
